Goal: Task Accomplishment & Management: Manage account settings

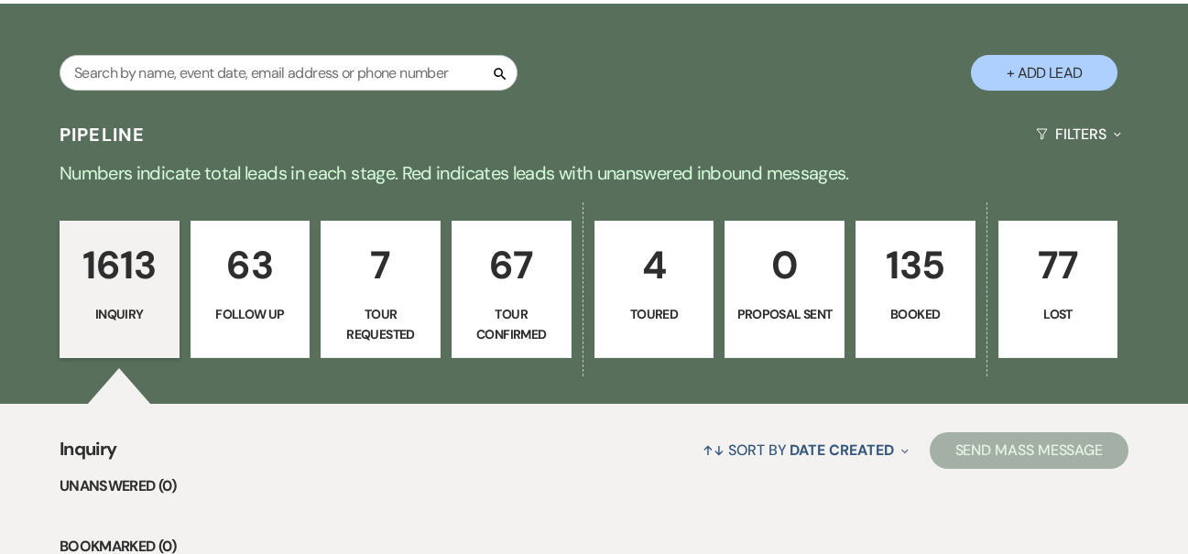
scroll to position [257, 0]
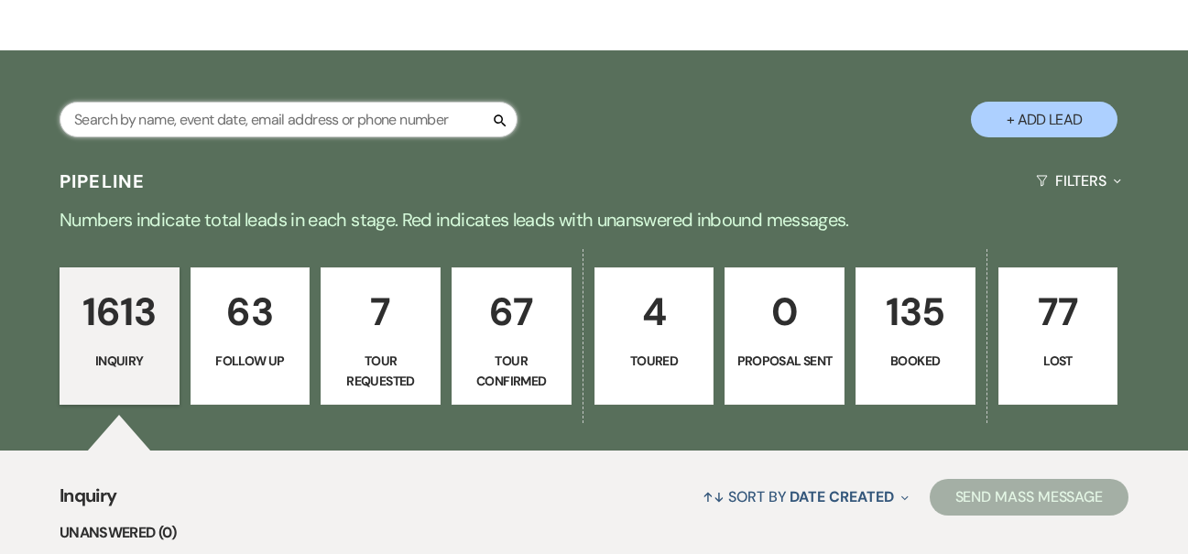
click at [271, 114] on input "text" at bounding box center [289, 120] width 458 height 36
type input "[PERSON_NAME]"
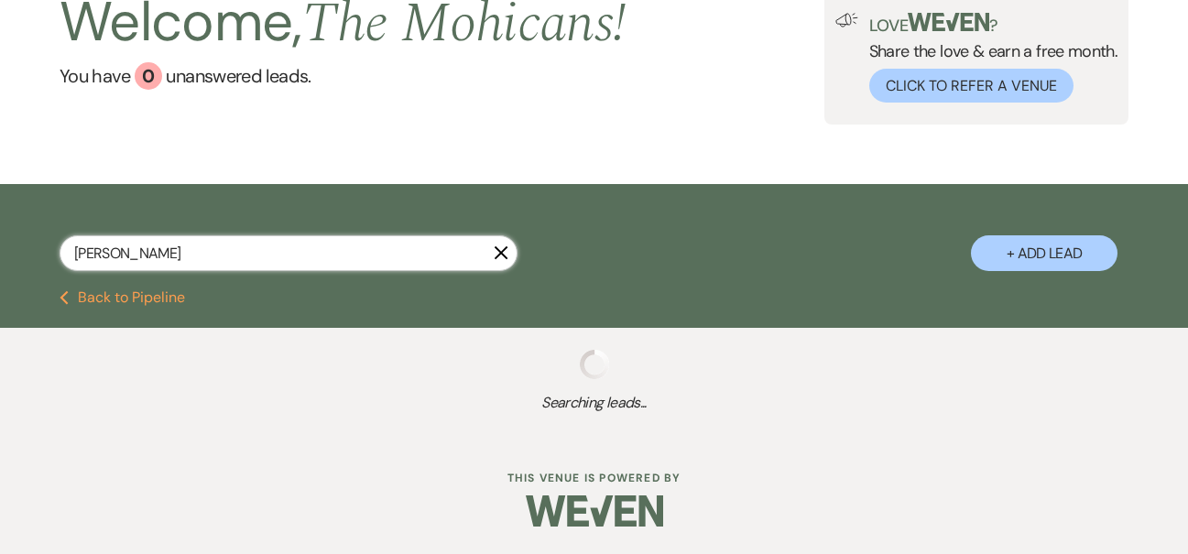
select select "9"
select select "4"
select select "8"
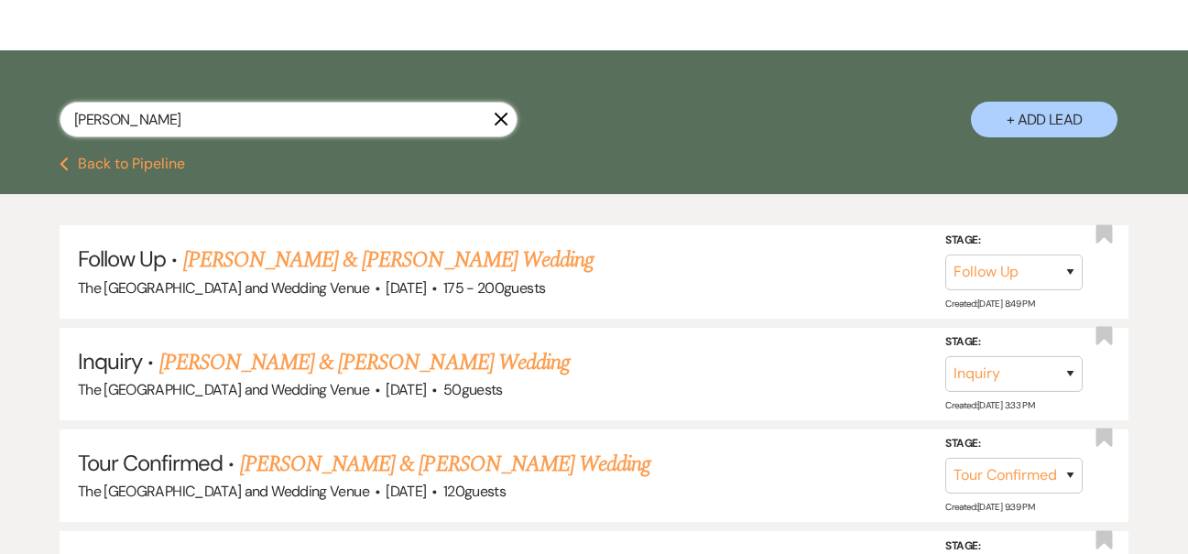
type input "[PERSON_NAME]"
click at [475, 466] on link "[PERSON_NAME] & [PERSON_NAME] Wedding" at bounding box center [445, 464] width 410 height 33
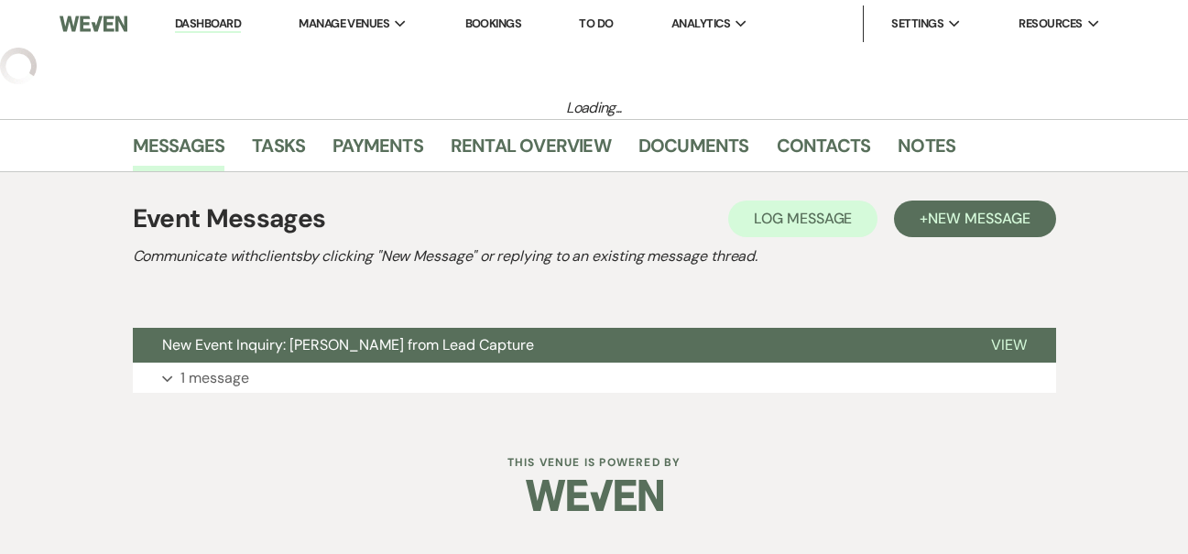
select select "4"
select select "5"
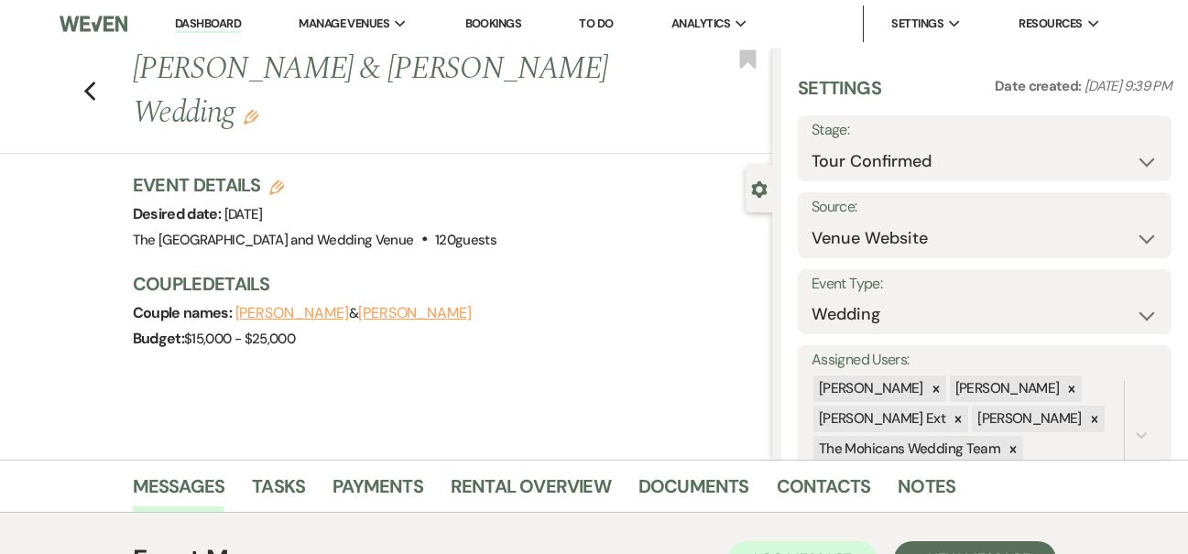
click at [278, 180] on icon "Edit" at bounding box center [276, 187] width 15 height 15
select select "849"
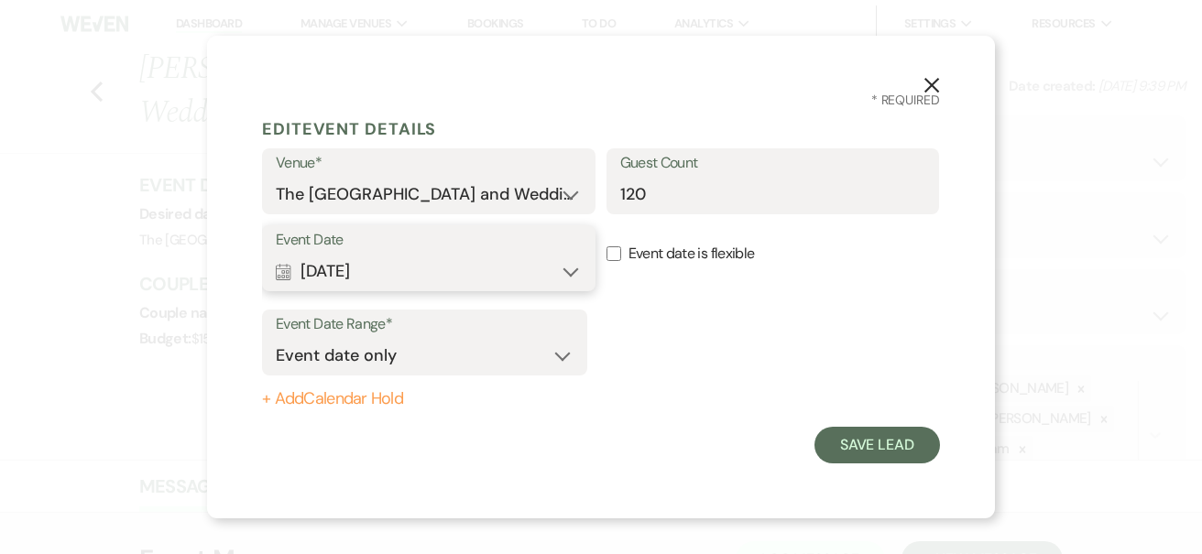
click at [424, 268] on button "Calendar [DATE] Expand" at bounding box center [429, 271] width 306 height 37
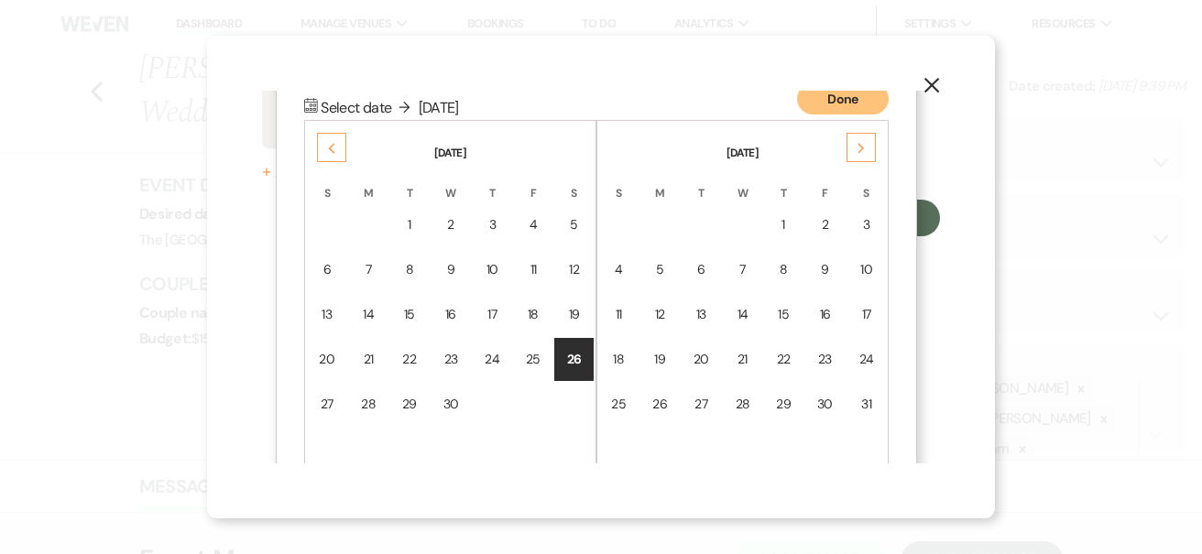
scroll to position [235, 0]
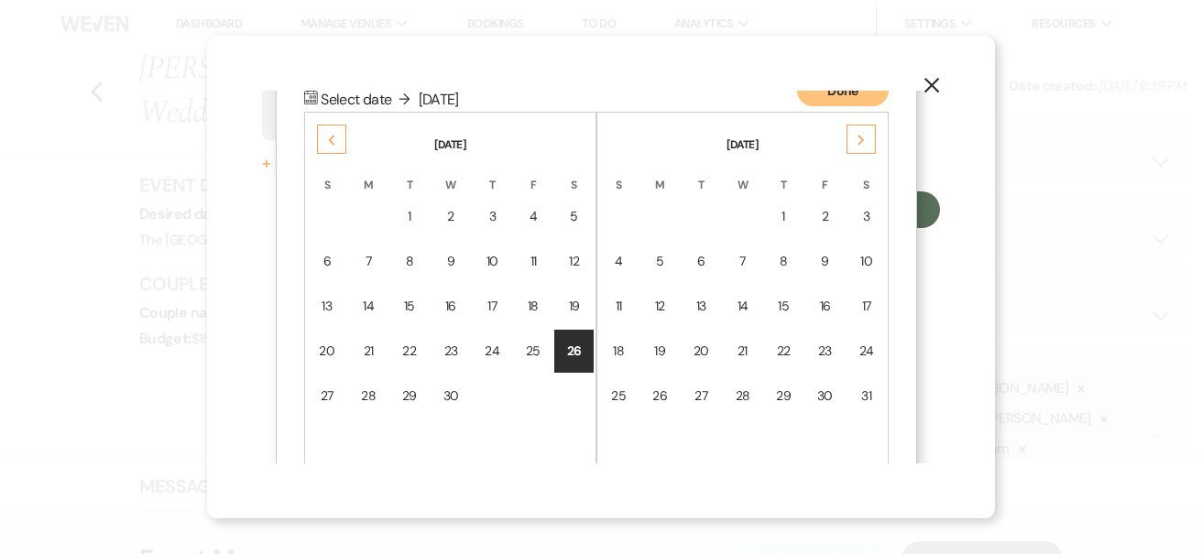
click at [335, 145] on div "Previous" at bounding box center [331, 139] width 29 height 29
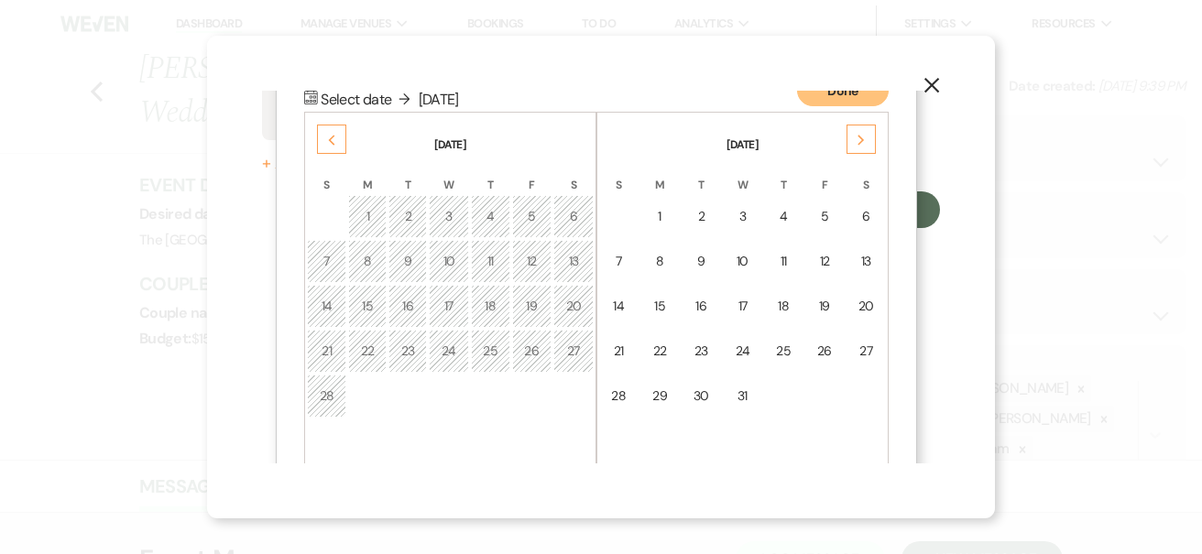
click at [335, 145] on div "Previous" at bounding box center [331, 139] width 29 height 29
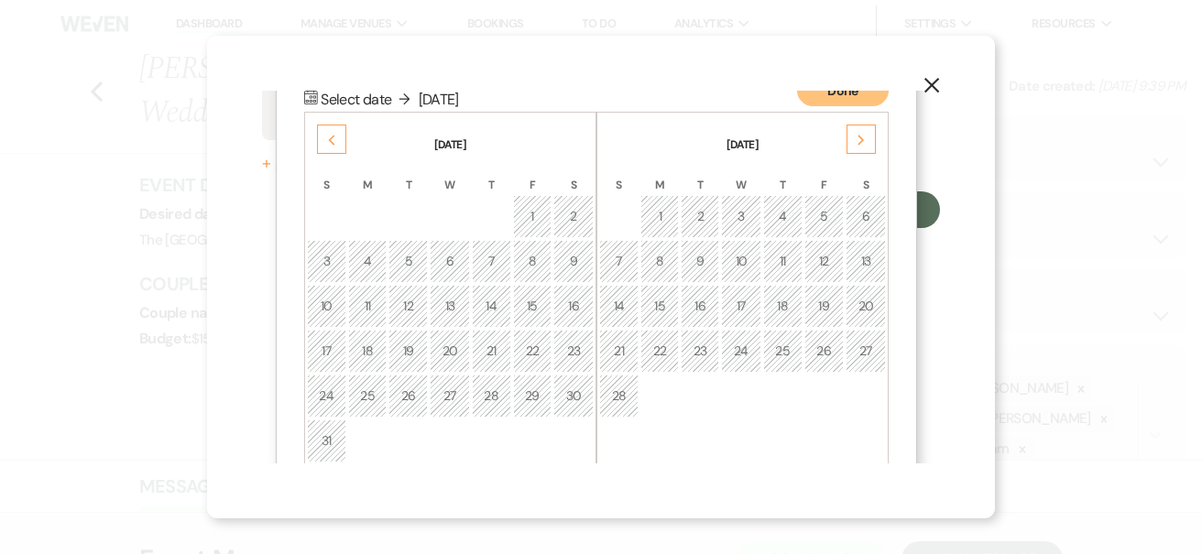
click at [335, 145] on div "Previous" at bounding box center [331, 139] width 29 height 29
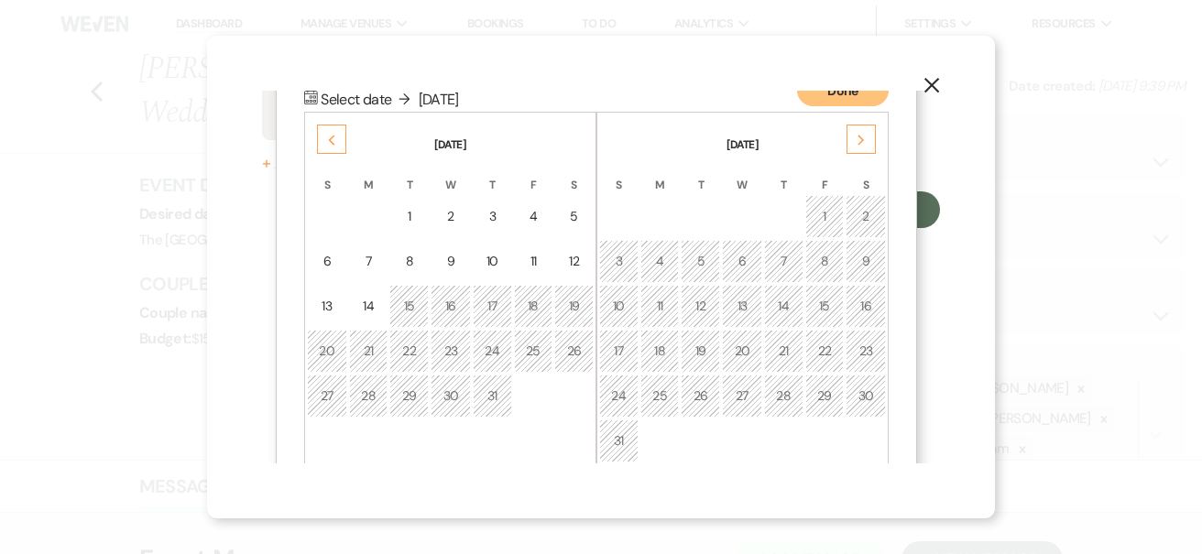
click at [335, 145] on div "Previous" at bounding box center [331, 139] width 29 height 29
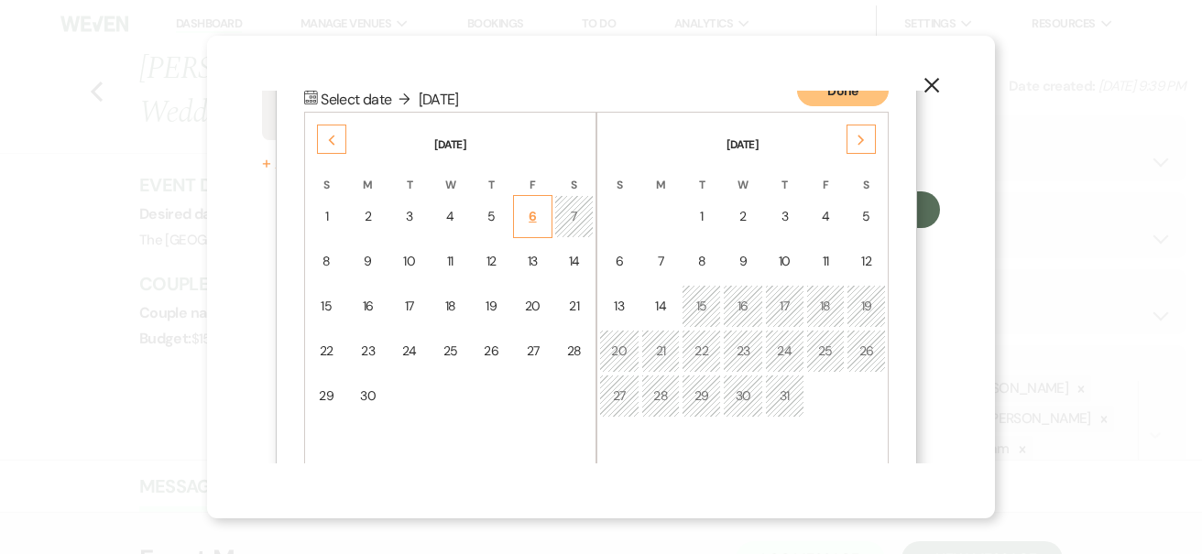
click at [536, 217] on div "6" at bounding box center [533, 216] width 16 height 19
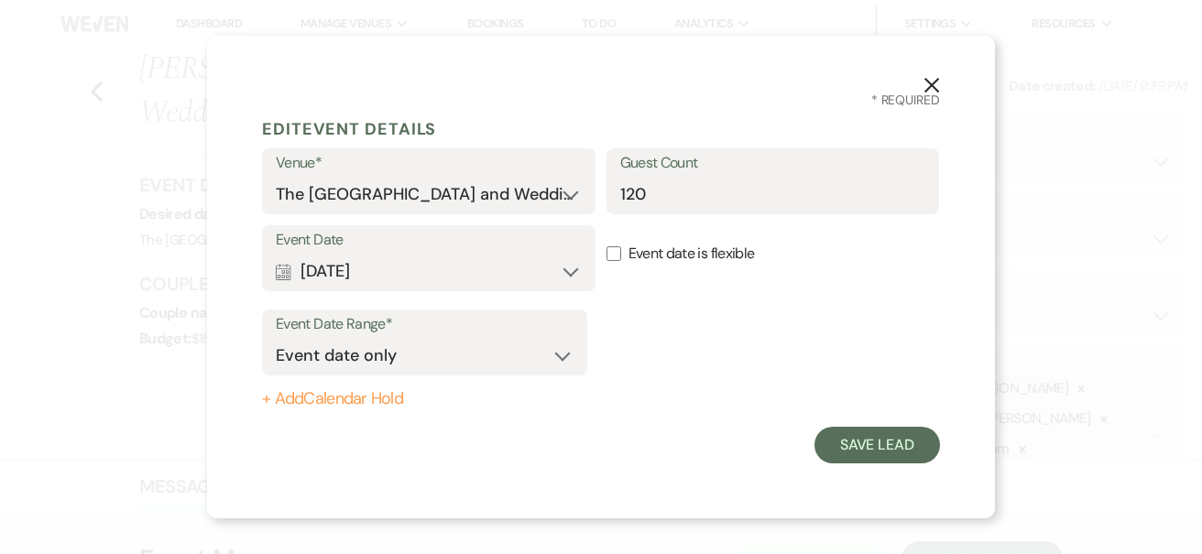
scroll to position [0, 0]
click at [634, 196] on input "120" at bounding box center [773, 195] width 306 height 36
type input "130"
click at [878, 452] on button "Save Lead" at bounding box center [876, 445] width 125 height 37
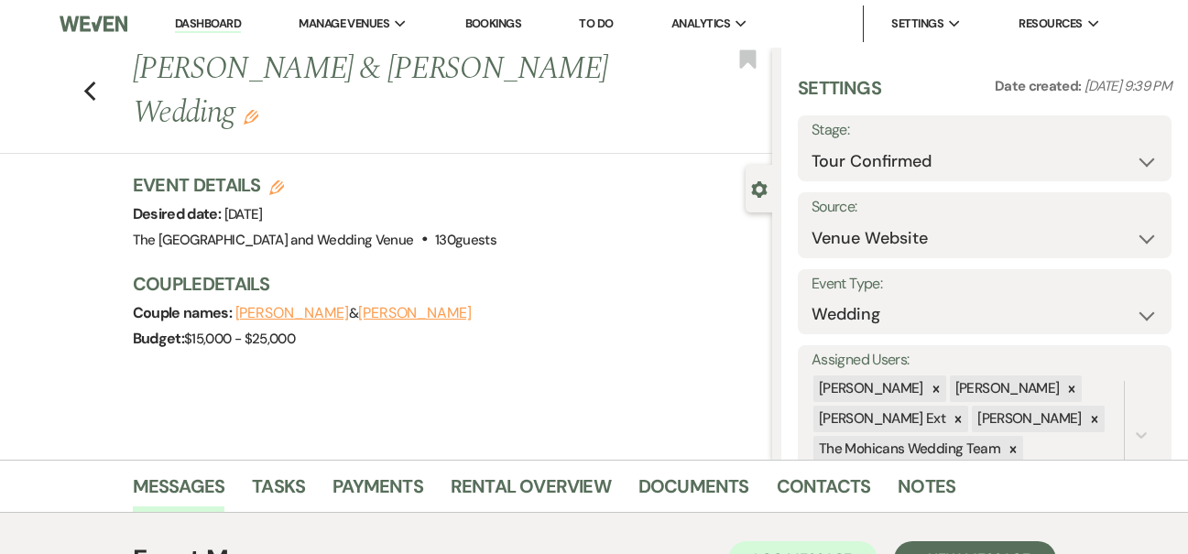
click at [280, 180] on use "button" at bounding box center [276, 187] width 15 height 15
select select "849"
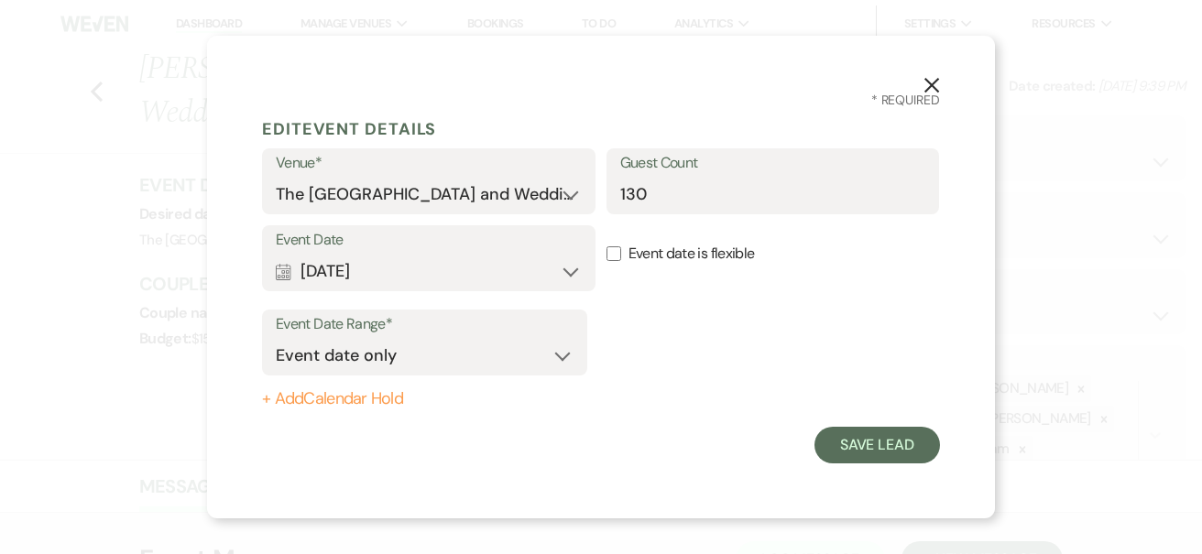
click at [930, 83] on use "button" at bounding box center [931, 85] width 15 height 15
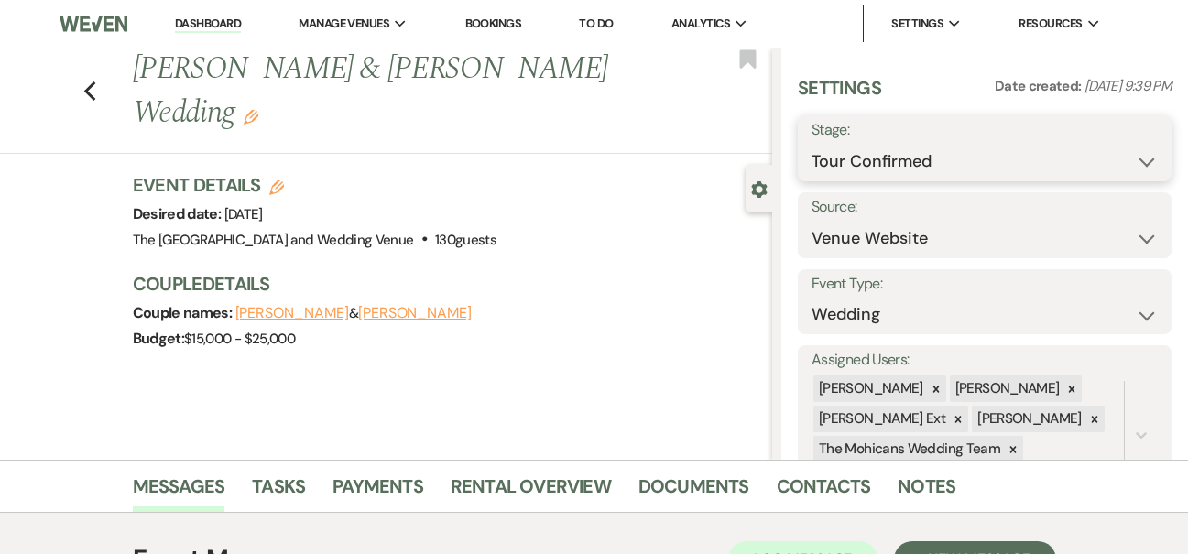
click at [971, 162] on select "Inquiry Follow Up Tour Requested Tour Confirmed Toured Proposal Sent Booked Lost" at bounding box center [985, 162] width 346 height 36
select select "7"
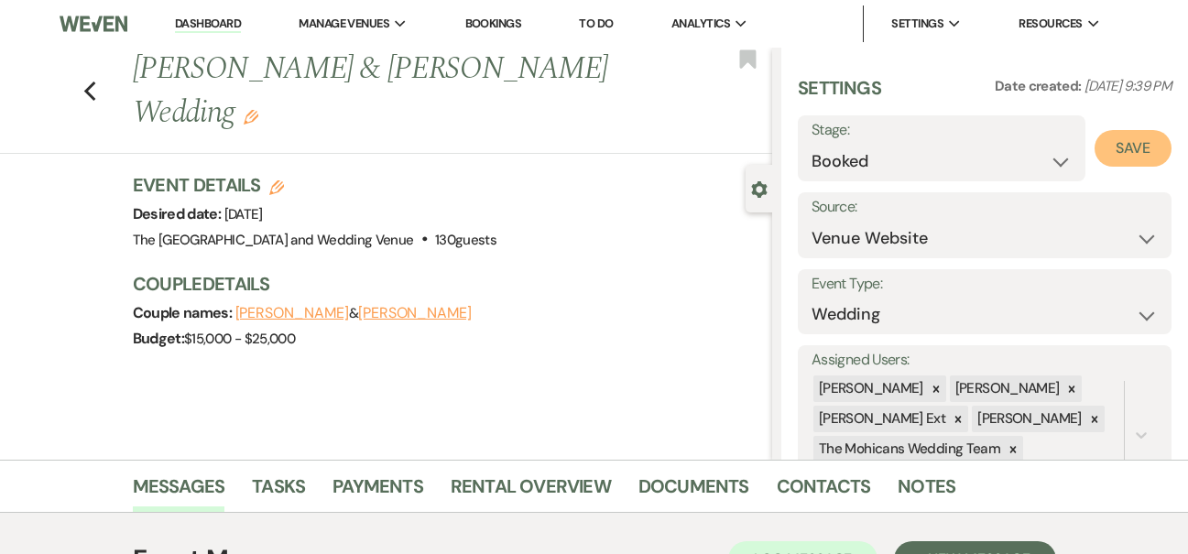
click at [1111, 147] on button "Save" at bounding box center [1133, 148] width 77 height 37
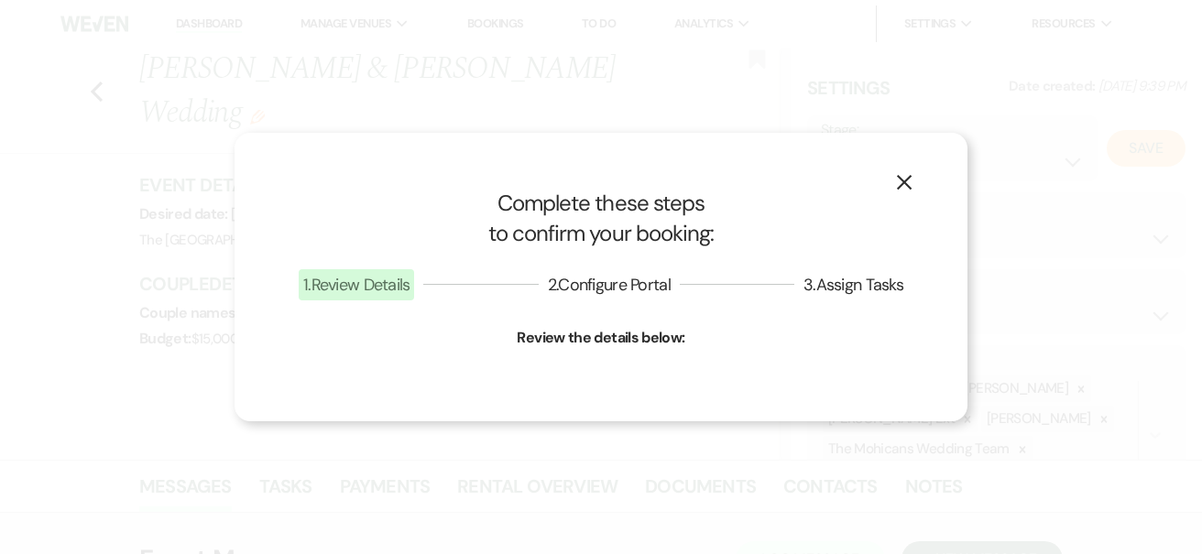
select select "1"
select select "849"
select select "false"
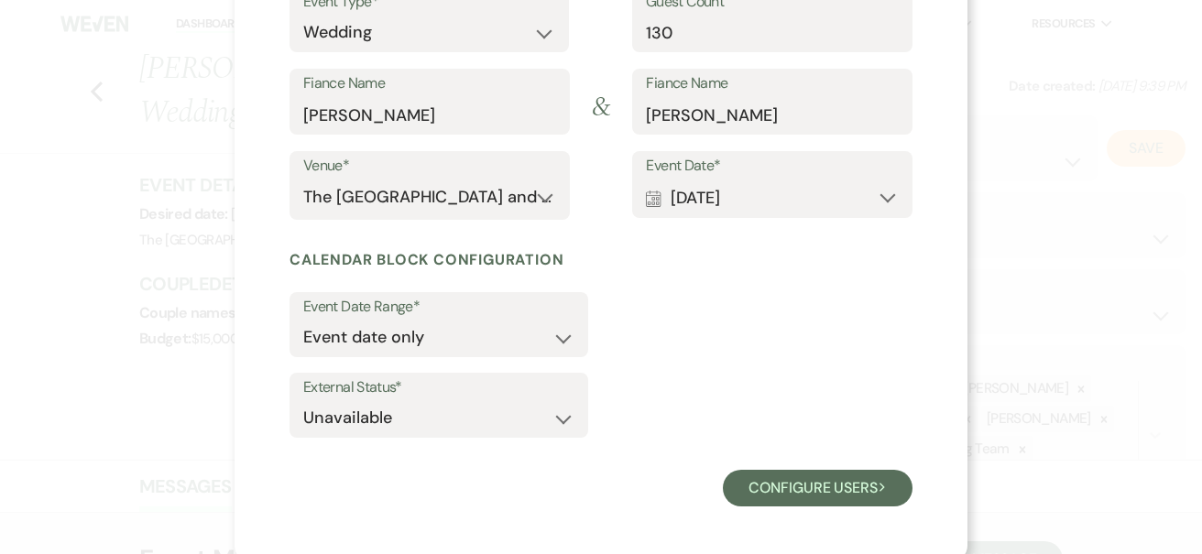
scroll to position [254, 0]
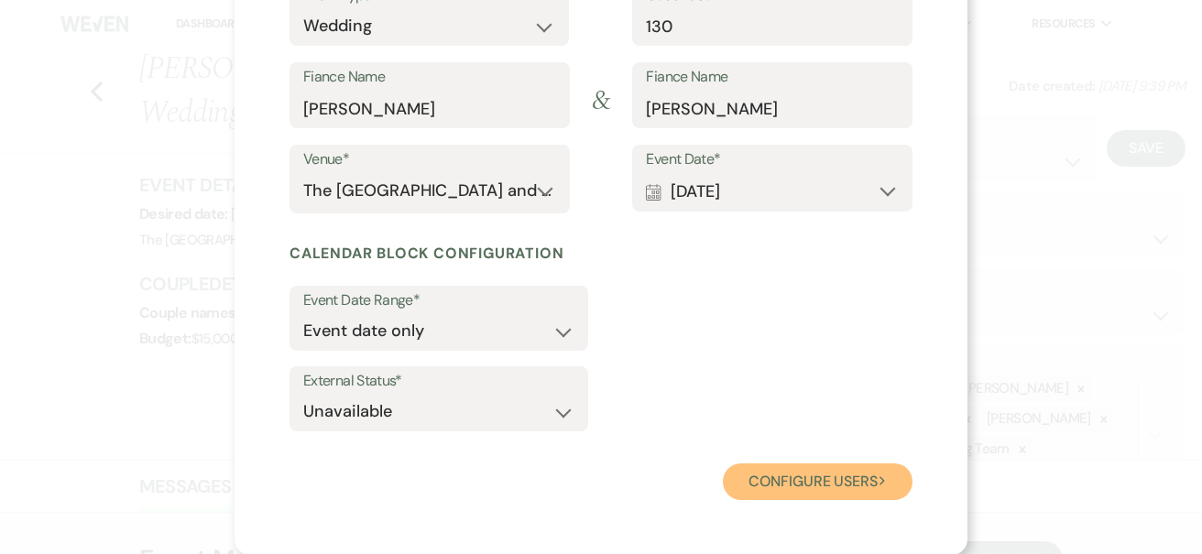
click at [752, 478] on button "Configure users Next" at bounding box center [818, 482] width 190 height 37
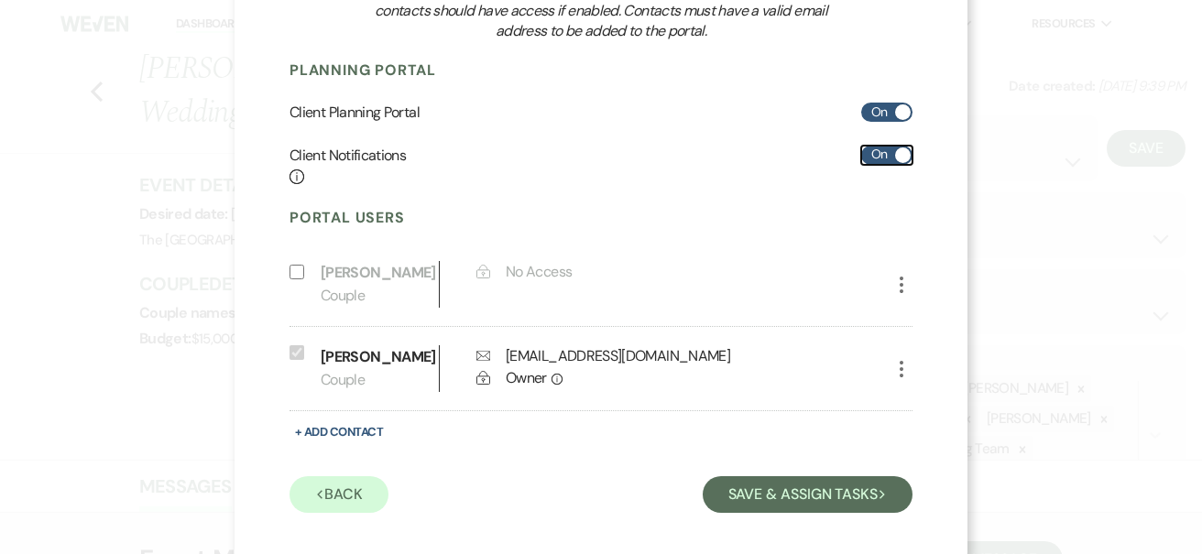
click at [872, 156] on label "On" at bounding box center [886, 155] width 51 height 19
click at [872, 156] on input "On" at bounding box center [886, 155] width 51 height 19
checkbox input "false"
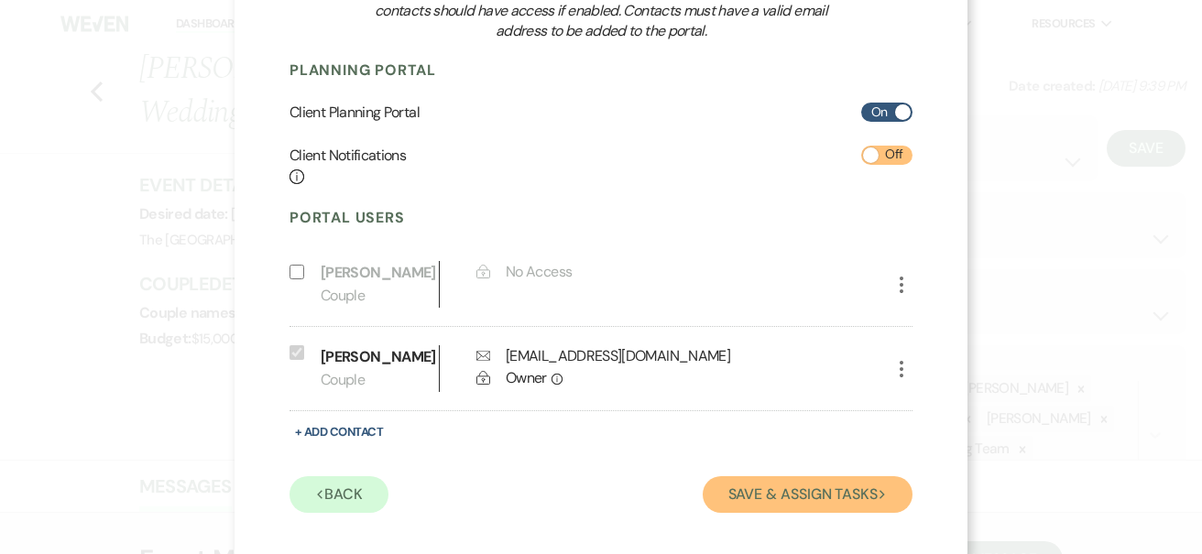
click at [792, 504] on button "Save & Assign Tasks Next" at bounding box center [808, 494] width 210 height 37
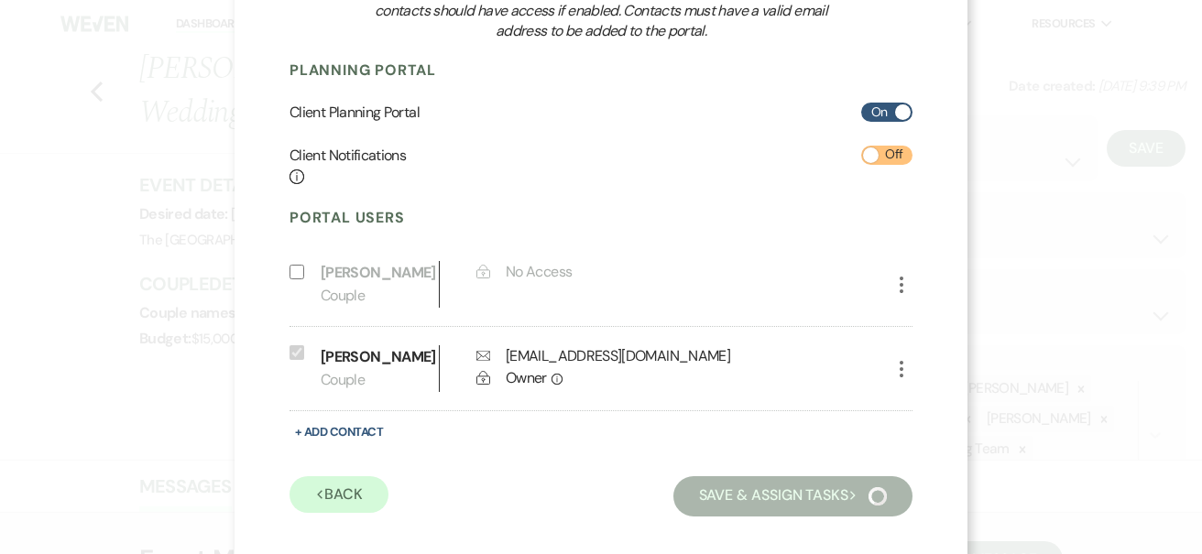
scroll to position [224, 0]
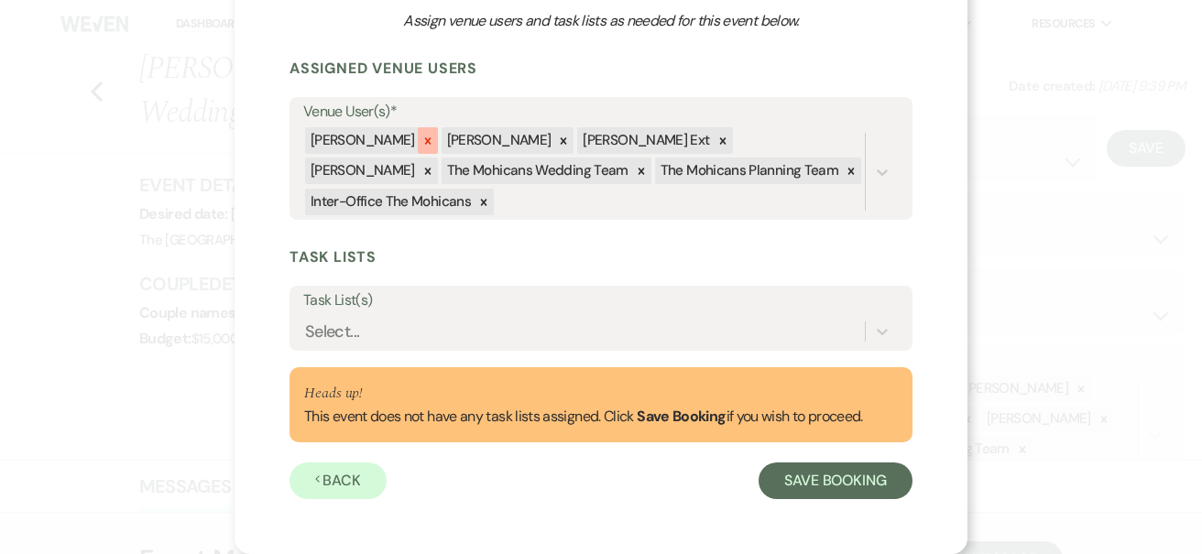
click at [421, 137] on icon at bounding box center [427, 141] width 13 height 13
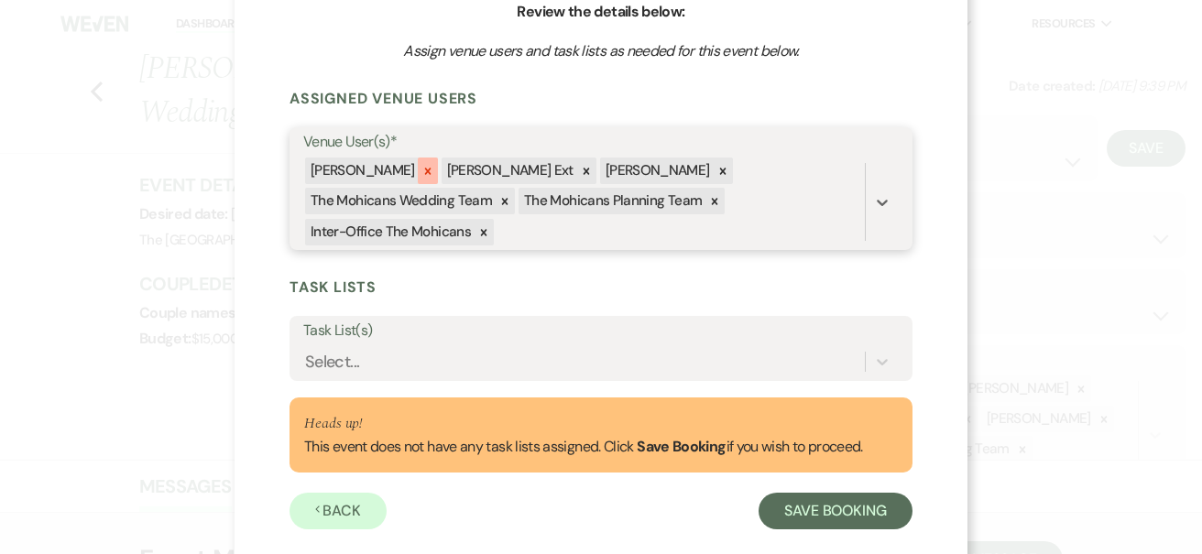
click at [421, 170] on icon at bounding box center [427, 171] width 13 height 13
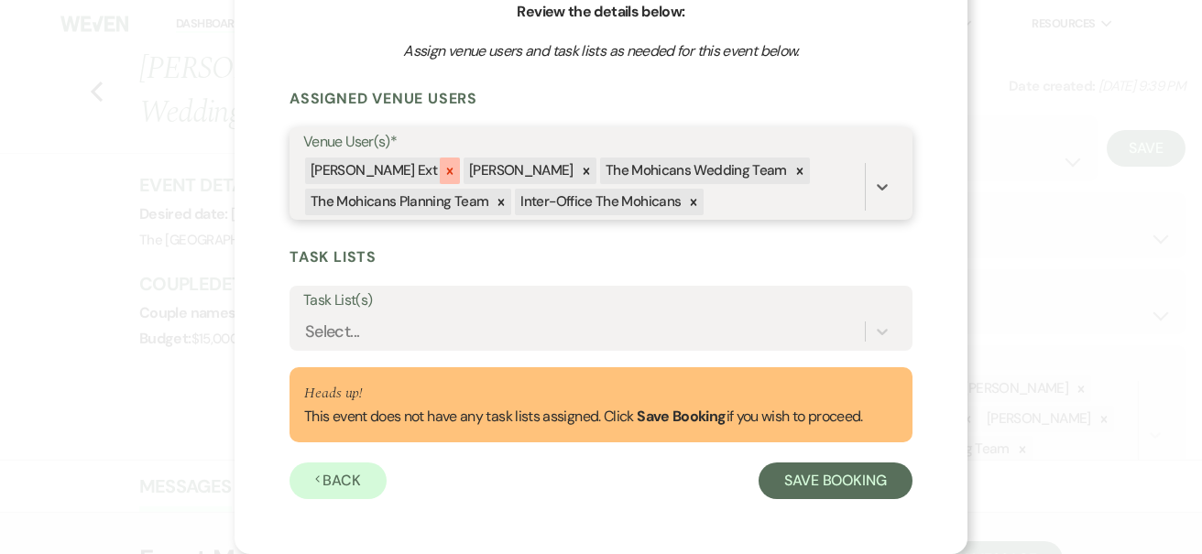
click at [443, 172] on icon at bounding box center [449, 171] width 13 height 13
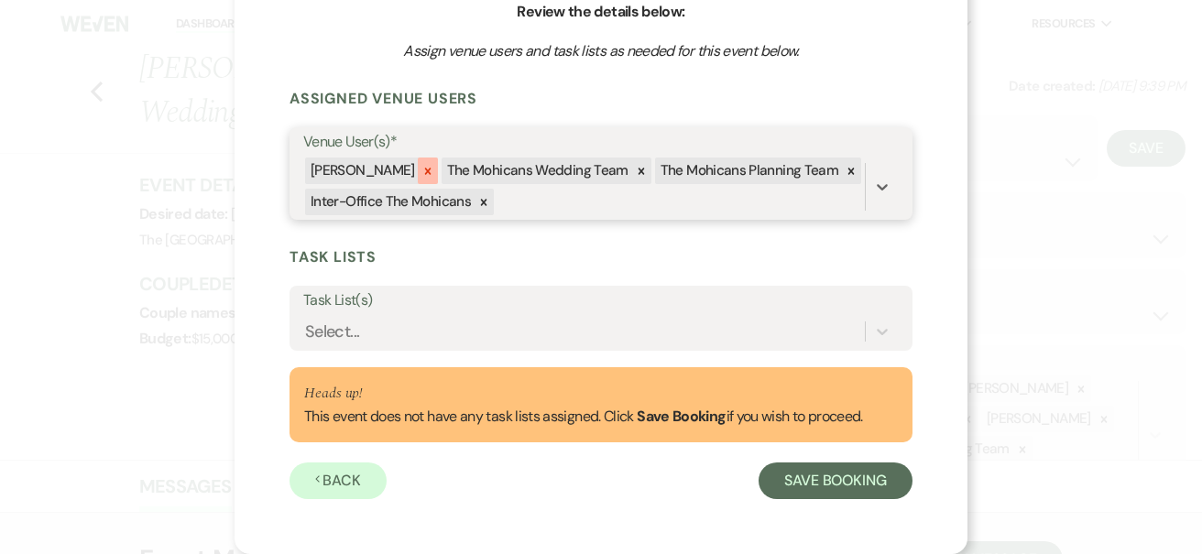
click at [424, 168] on icon at bounding box center [427, 171] width 6 height 6
click at [498, 173] on icon at bounding box center [504, 171] width 13 height 13
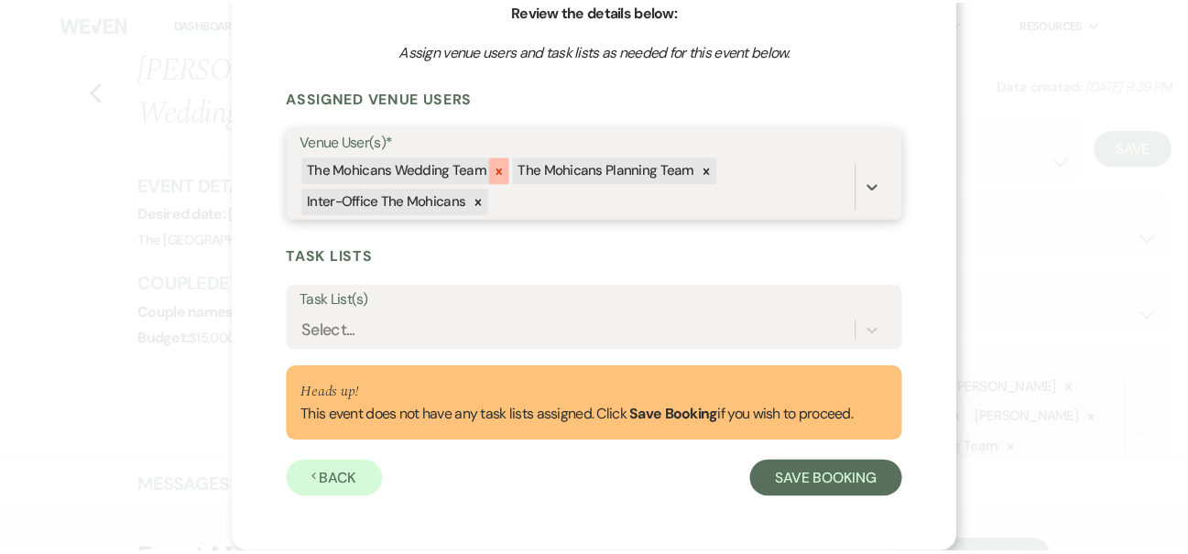
scroll to position [166, 0]
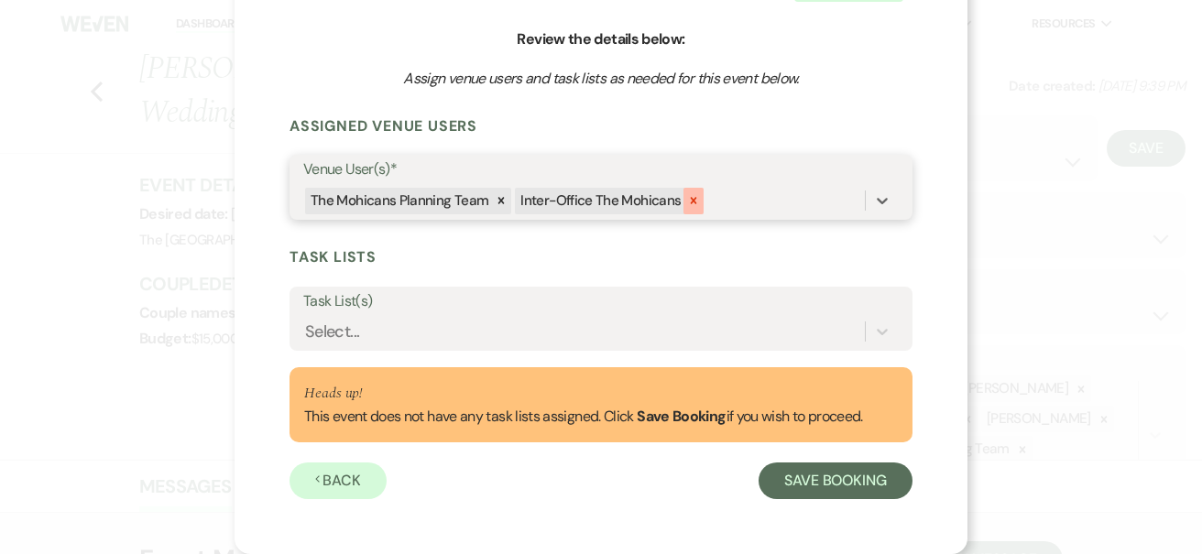
click at [687, 198] on icon at bounding box center [693, 200] width 13 height 13
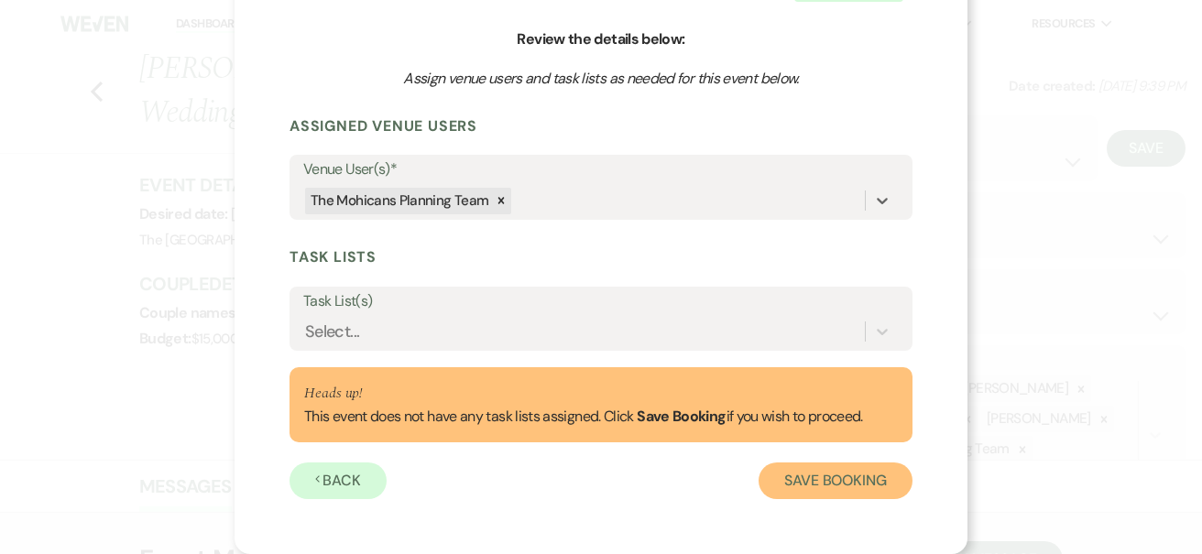
click at [829, 489] on button "Save Booking" at bounding box center [835, 481] width 154 height 37
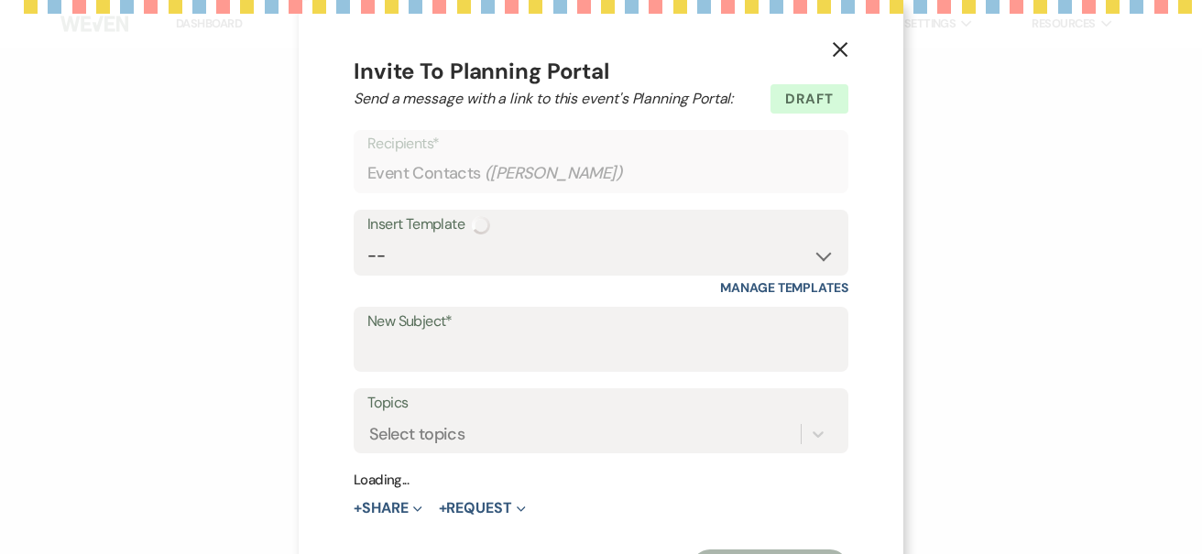
select select "5"
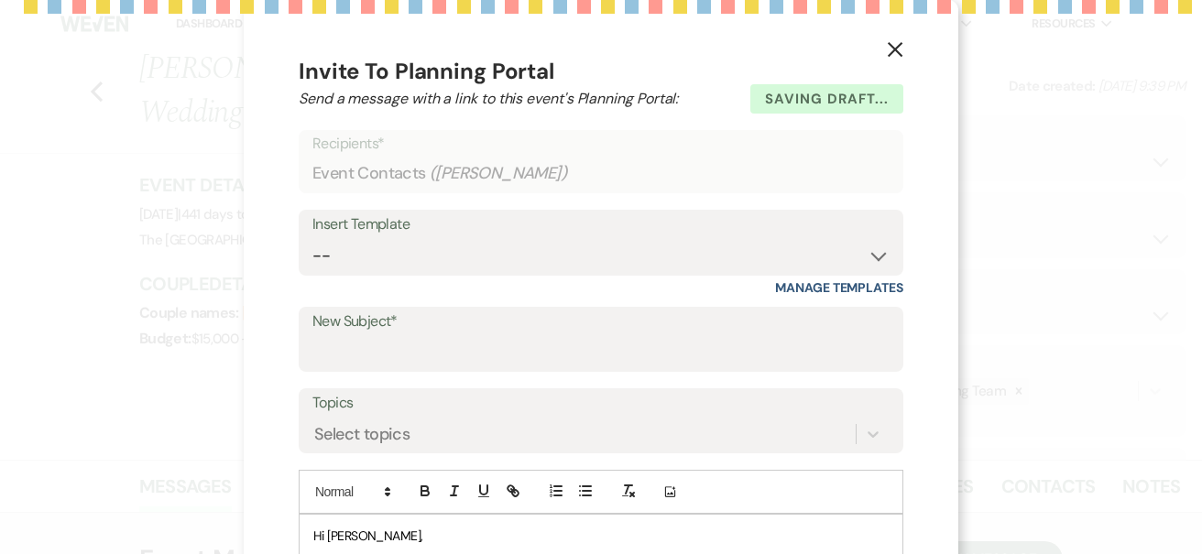
click at [887, 45] on icon "X" at bounding box center [895, 49] width 16 height 16
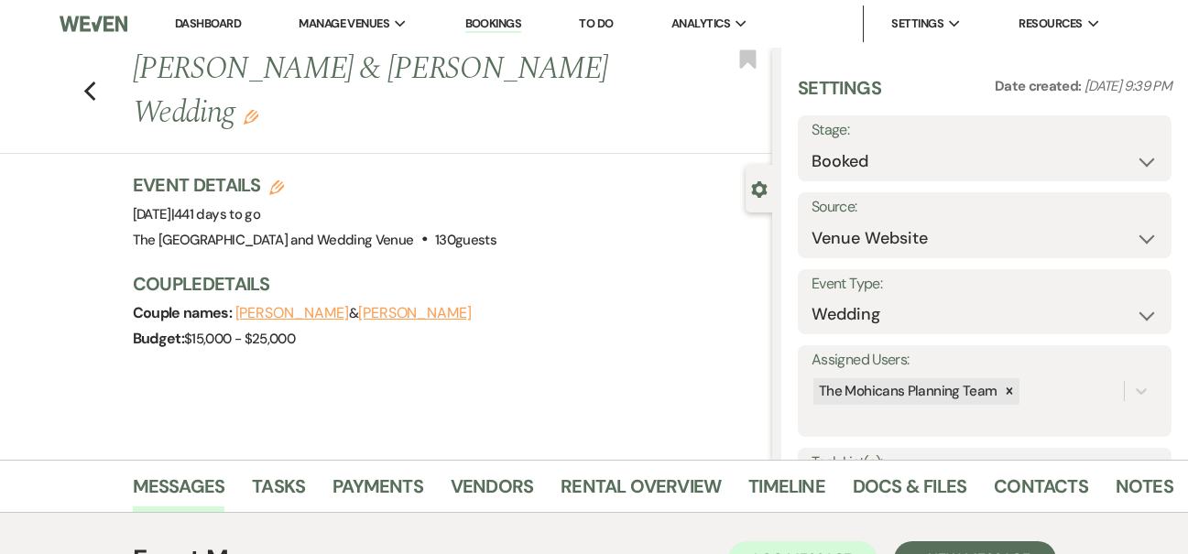
click at [209, 23] on link "Dashboard" at bounding box center [208, 24] width 66 height 16
